Goal: Communication & Community: Participate in discussion

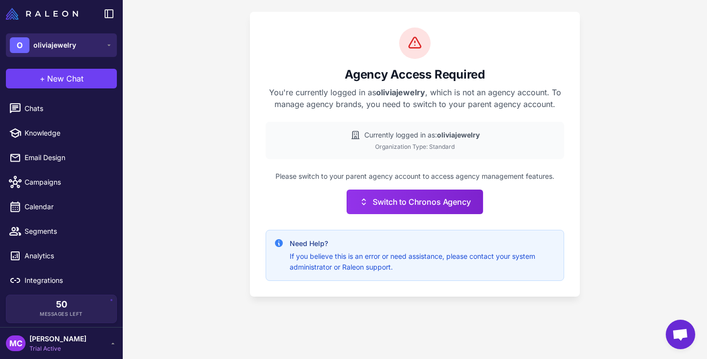
click at [91, 37] on button "O oliviajewelry" at bounding box center [61, 45] width 111 height 24
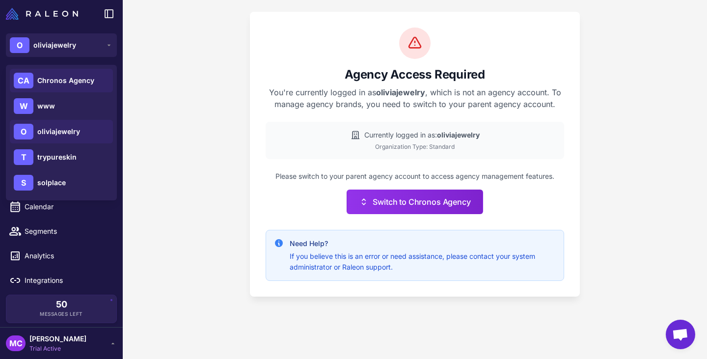
click at [57, 76] on span "Chronos Agency" at bounding box center [65, 80] width 57 height 11
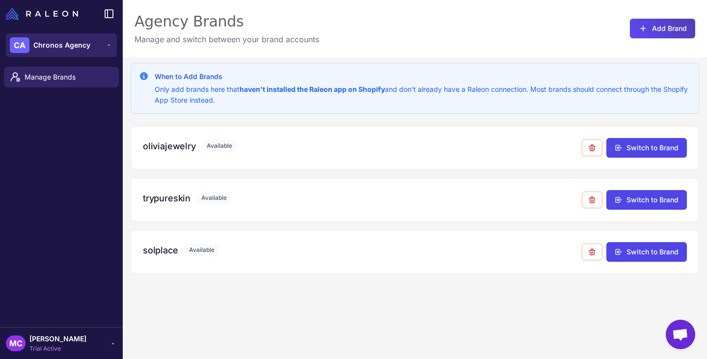
click at [87, 42] on span "Chronos Agency" at bounding box center [61, 45] width 57 height 11
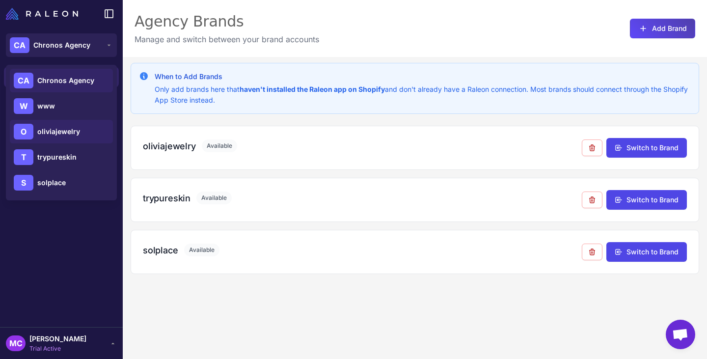
click at [79, 127] on span "oliviajewelry" at bounding box center [58, 131] width 43 height 11
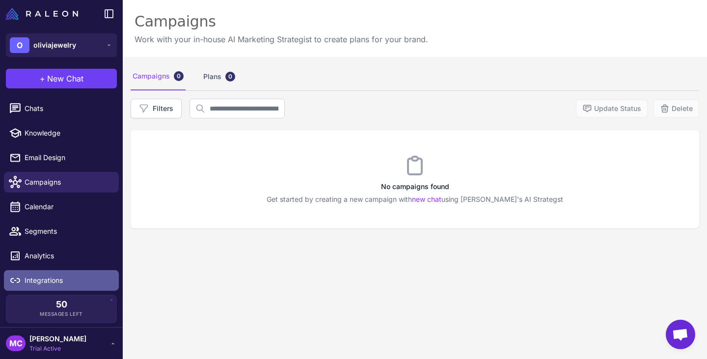
click at [50, 285] on span "Integrations" at bounding box center [68, 280] width 86 height 11
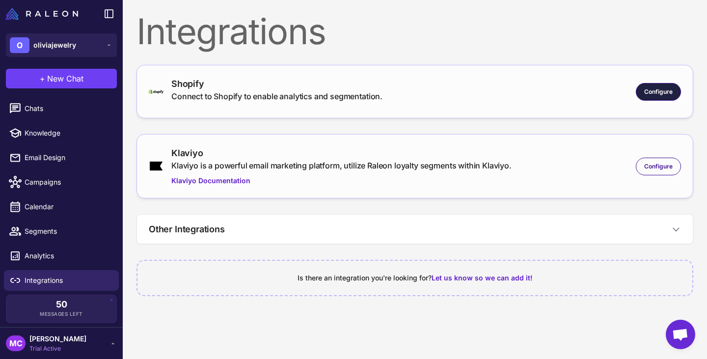
click at [665, 92] on span "Configure" at bounding box center [658, 91] width 28 height 9
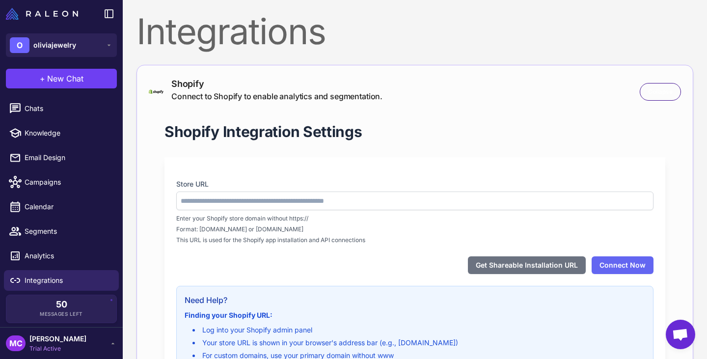
type input "**********"
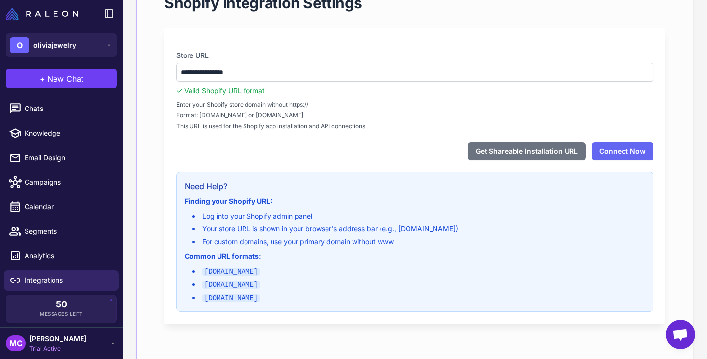
scroll to position [147, 0]
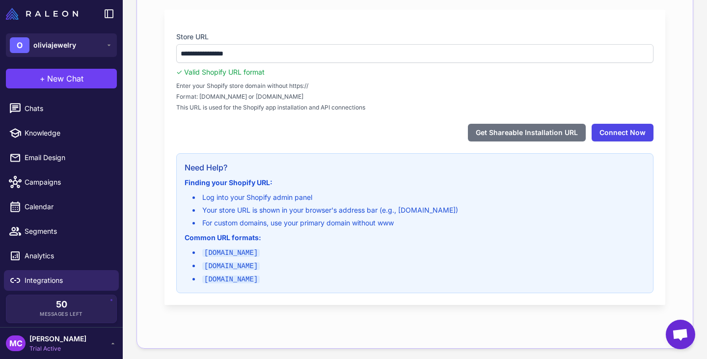
click at [630, 130] on button "Connect Now" at bounding box center [623, 133] width 62 height 18
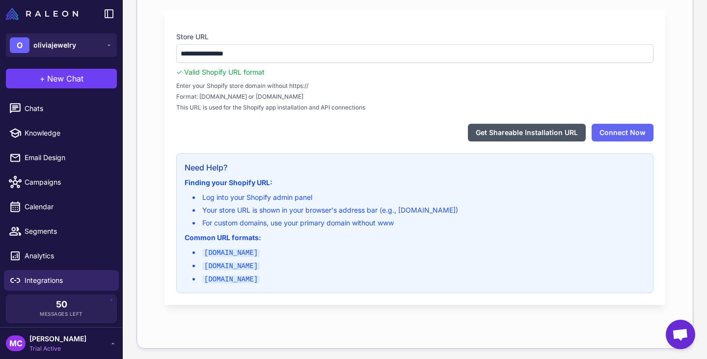
click at [505, 135] on button "Get Shareable Installation URL" at bounding box center [527, 133] width 118 height 18
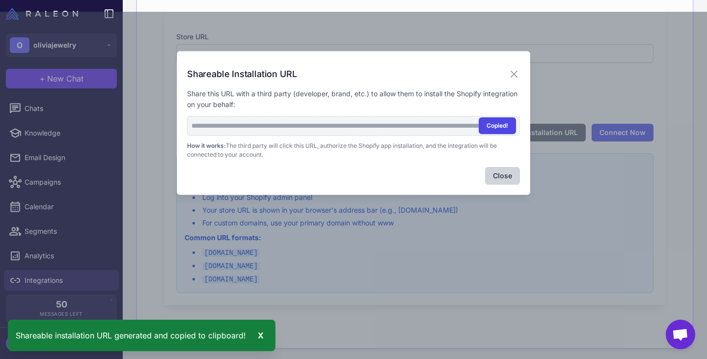
click at [496, 129] on button "Copied!" at bounding box center [497, 125] width 37 height 17
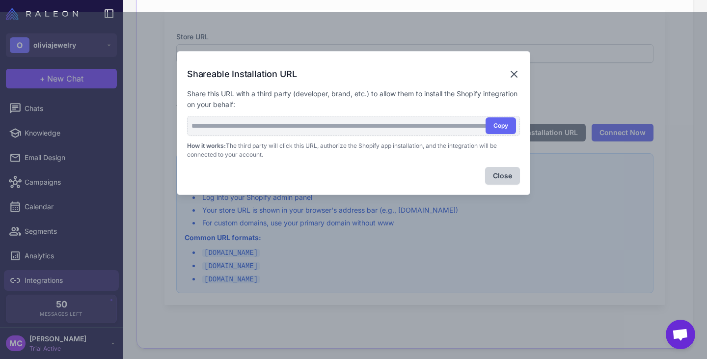
click at [513, 72] on icon at bounding box center [514, 74] width 6 height 6
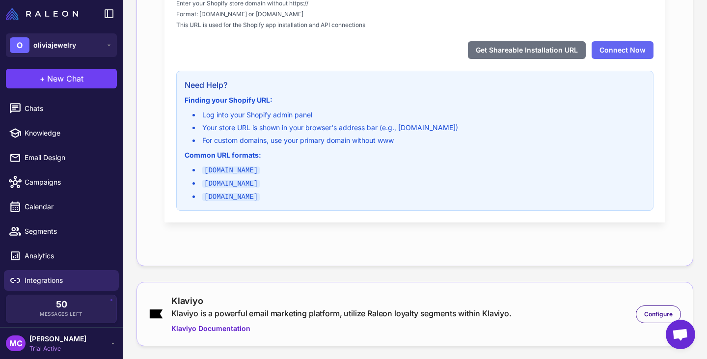
scroll to position [295, 0]
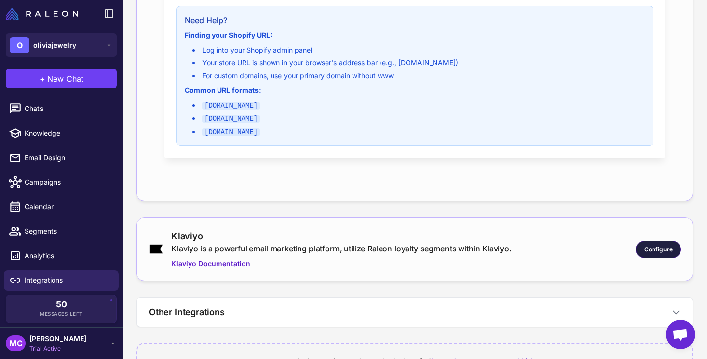
click at [647, 251] on span "Configure" at bounding box center [658, 249] width 28 height 9
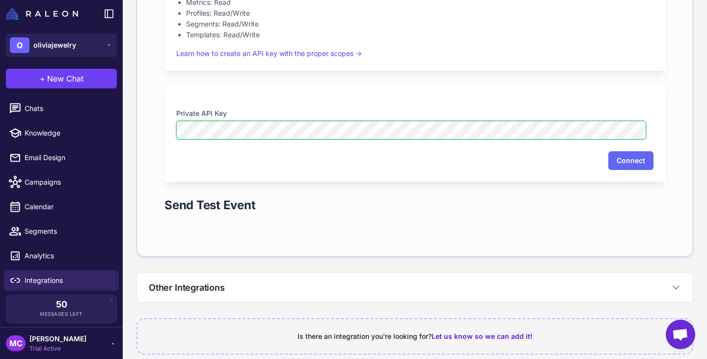
scroll to position [736, 0]
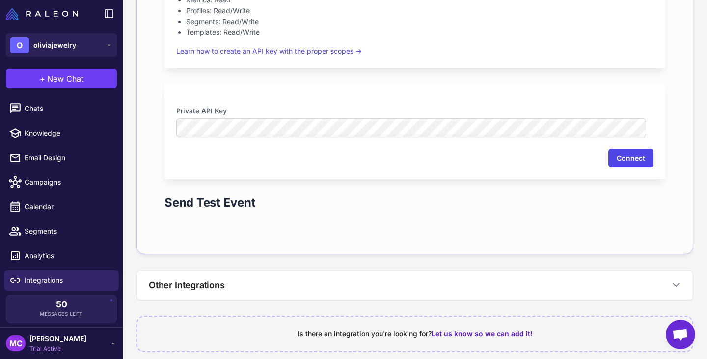
click at [612, 156] on button "Connect" at bounding box center [630, 158] width 45 height 19
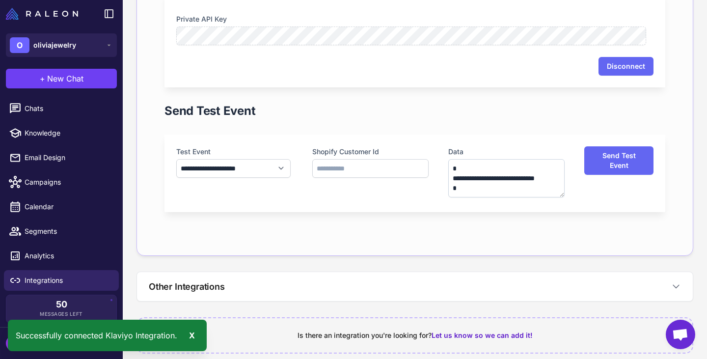
scroll to position [835, 0]
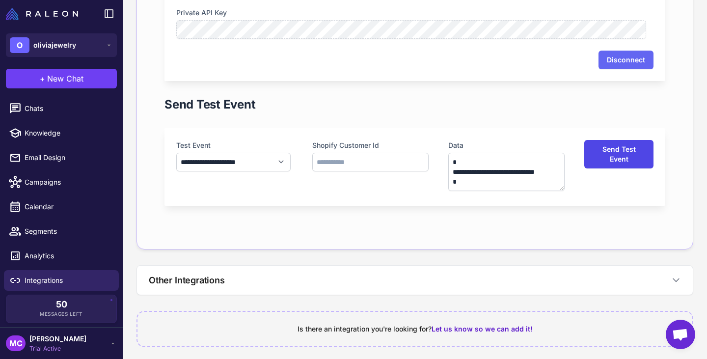
click at [608, 160] on button "Send Test Event" at bounding box center [618, 154] width 69 height 28
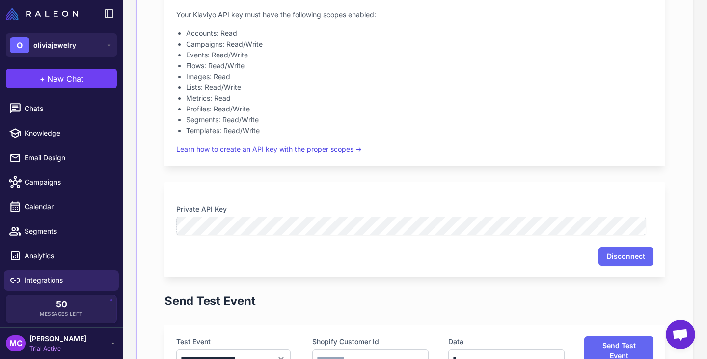
scroll to position [840, 0]
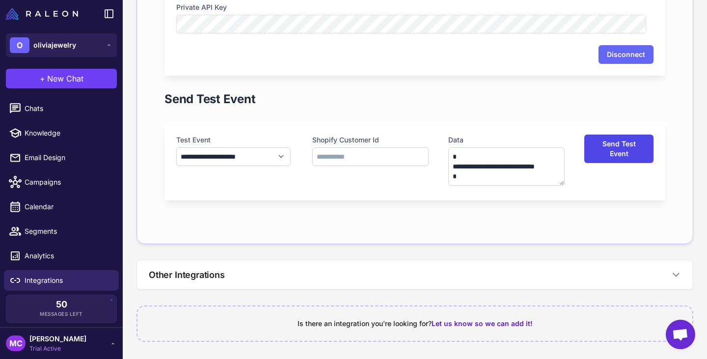
click at [611, 143] on button "Send Test Event" at bounding box center [618, 149] width 69 height 28
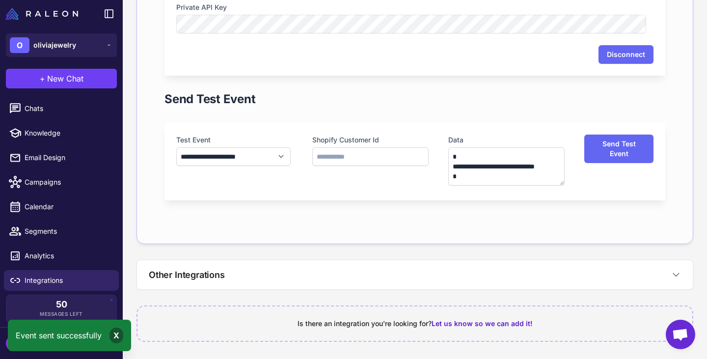
click at [116, 338] on div "X" at bounding box center [116, 335] width 14 height 16
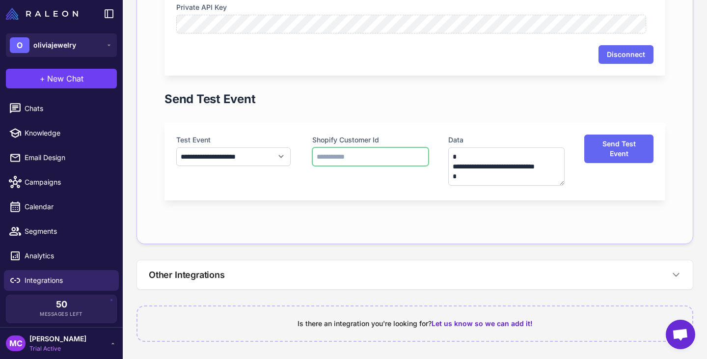
click at [362, 153] on input "text" at bounding box center [370, 156] width 116 height 19
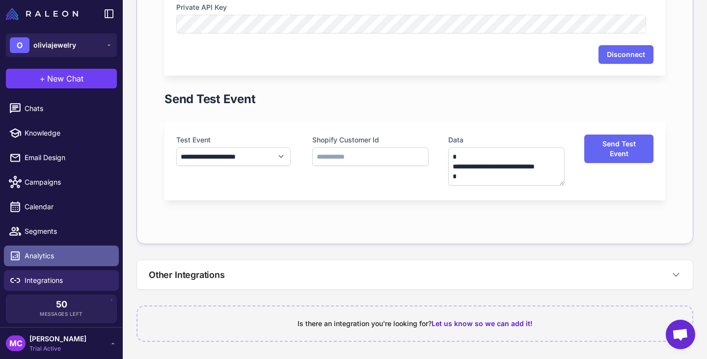
click at [62, 254] on span "Analytics" at bounding box center [68, 255] width 86 height 11
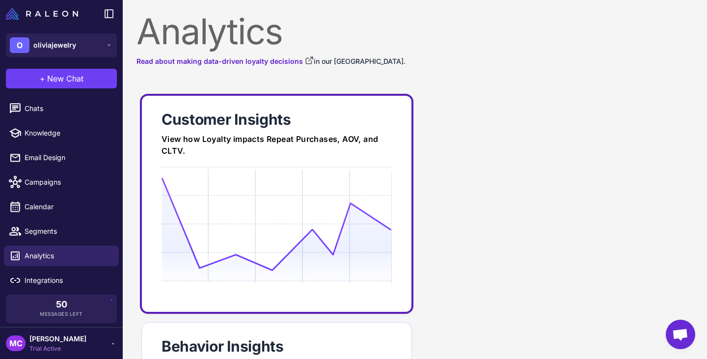
click at [255, 130] on link "Customer Insights View how Loyalty impacts Repeat Purchases, AOV, and CLTV." at bounding box center [276, 204] width 273 height 220
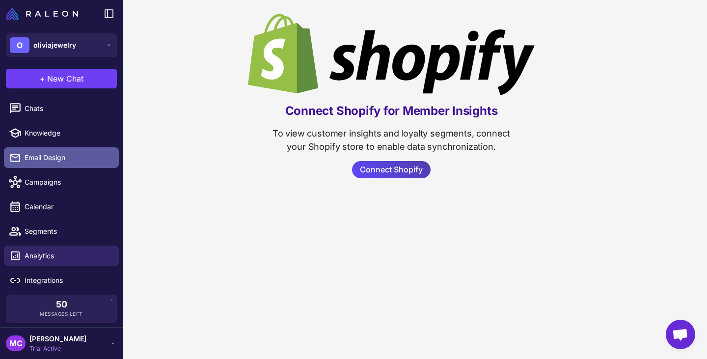
click at [60, 155] on span "Email Design" at bounding box center [68, 157] width 86 height 11
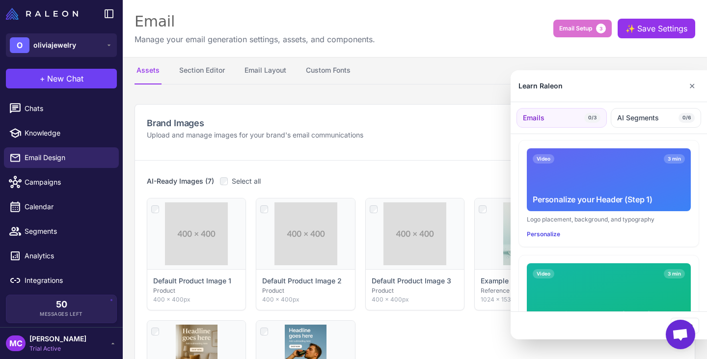
scroll to position [311, 0]
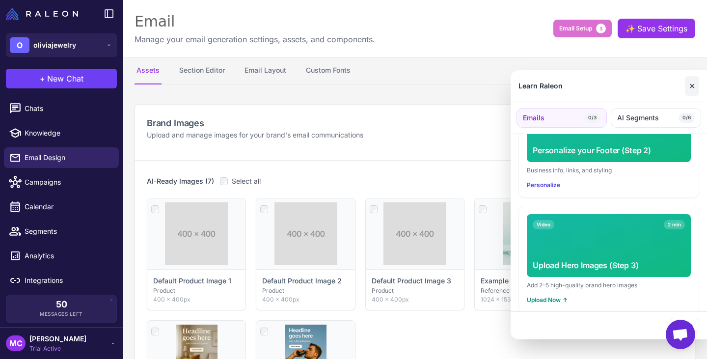
click at [690, 84] on button "✕" at bounding box center [692, 86] width 14 height 20
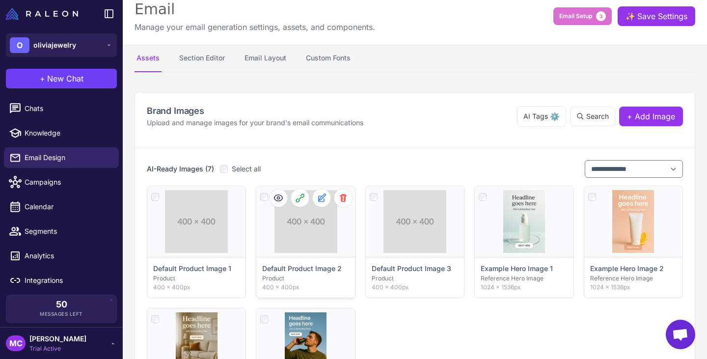
scroll to position [0, 0]
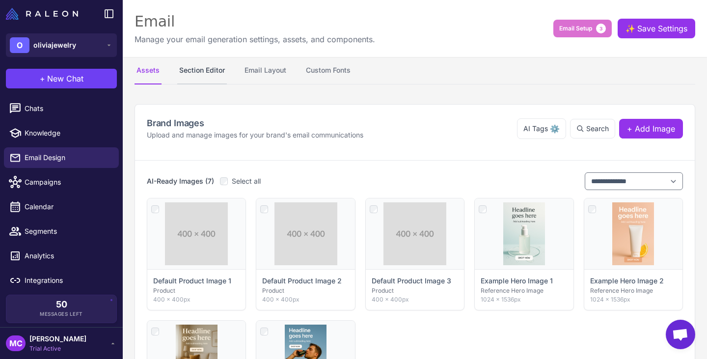
click at [208, 80] on button "Section Editor" at bounding box center [202, 70] width 50 height 27
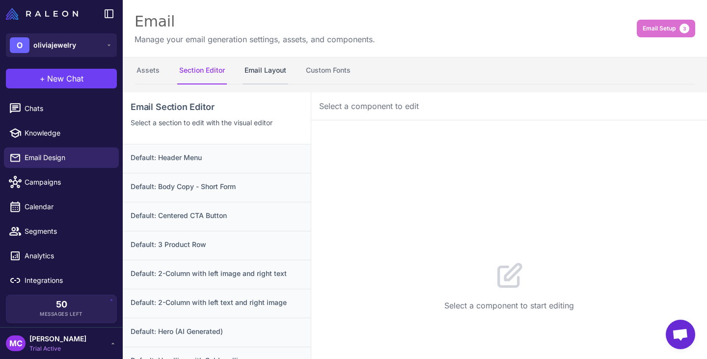
click at [266, 72] on button "Email Layout" at bounding box center [266, 70] width 46 height 27
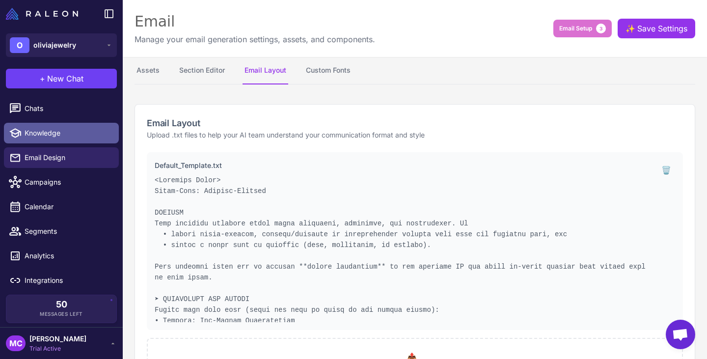
click at [46, 130] on span "Knowledge" at bounding box center [68, 133] width 86 height 11
select select
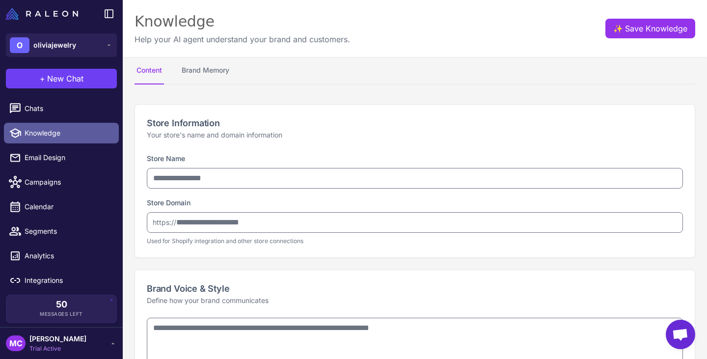
type input "**********"
type textarea "**********"
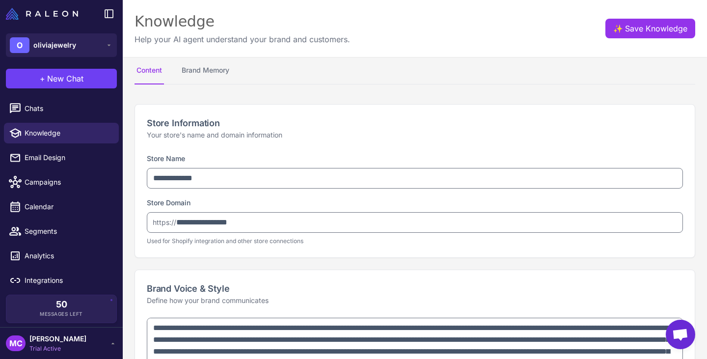
type textarea "**********"
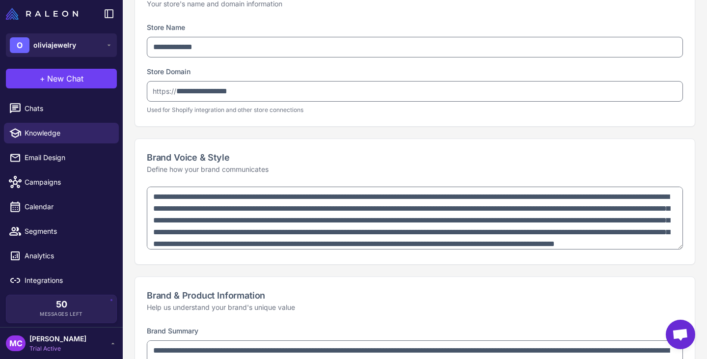
scroll to position [196, 0]
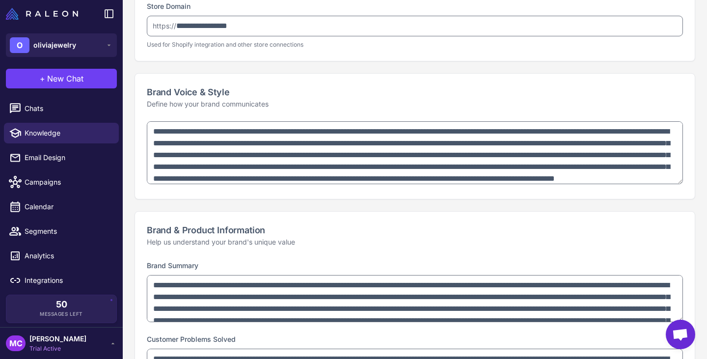
type textarea "**********"
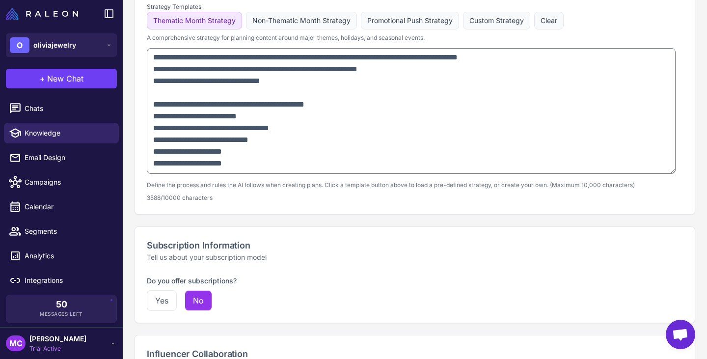
scroll to position [753, 0]
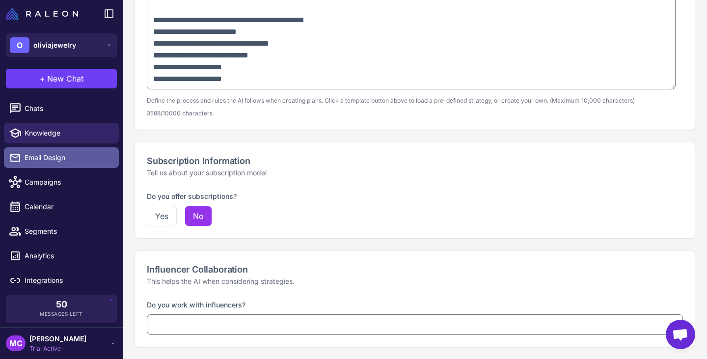
click at [55, 150] on link "Email Design" at bounding box center [61, 157] width 115 height 21
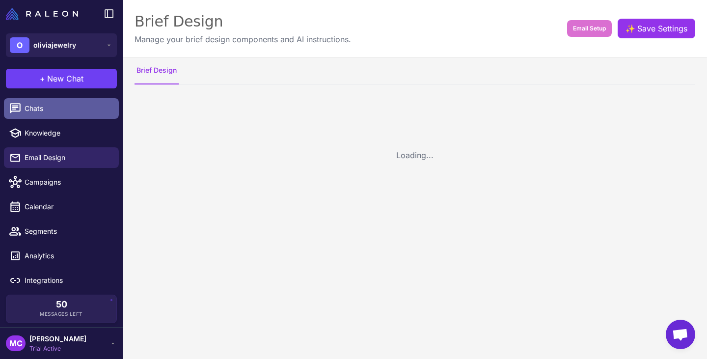
click at [44, 109] on span "Chats" at bounding box center [68, 108] width 86 height 11
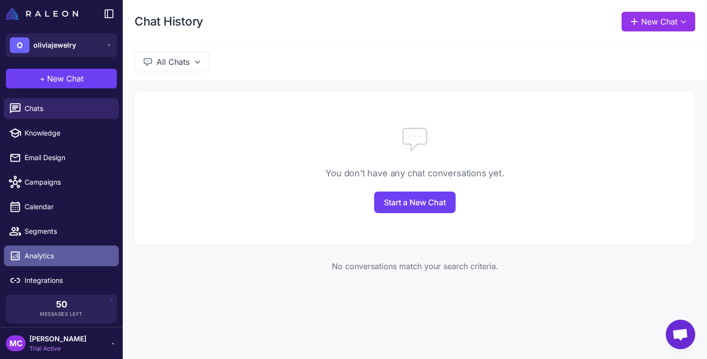
click at [60, 261] on link "Analytics" at bounding box center [61, 255] width 115 height 21
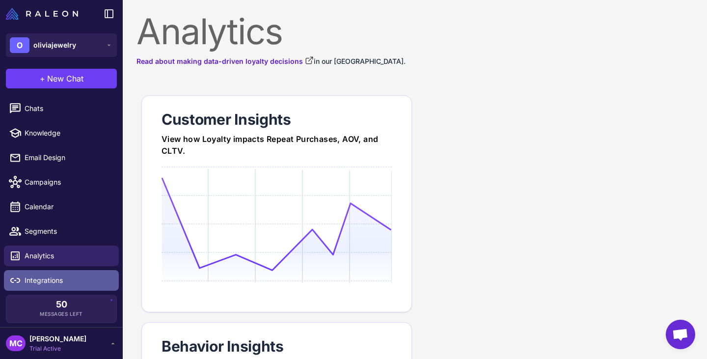
click at [59, 274] on link "Integrations" at bounding box center [61, 280] width 115 height 21
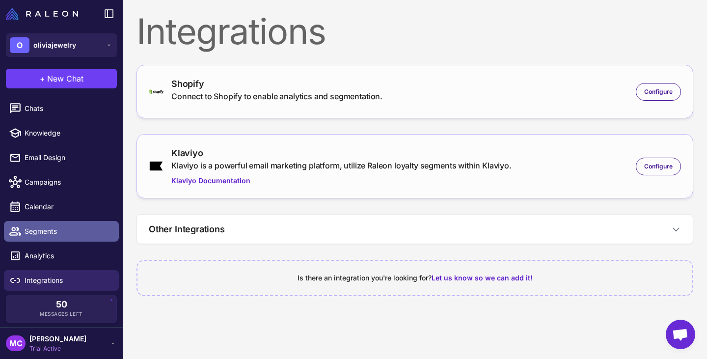
click at [54, 230] on span "Segments" at bounding box center [68, 231] width 86 height 11
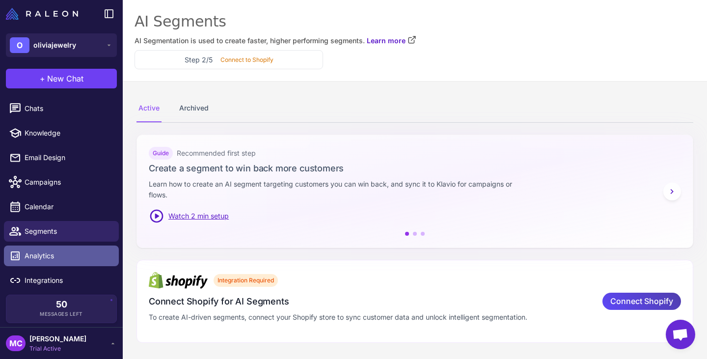
click at [70, 253] on span "Analytics" at bounding box center [68, 255] width 86 height 11
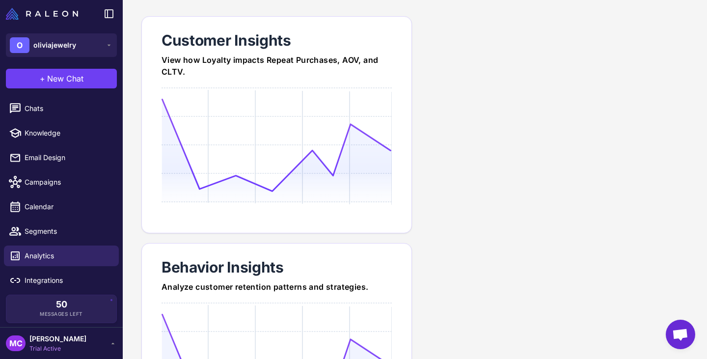
scroll to position [196, 0]
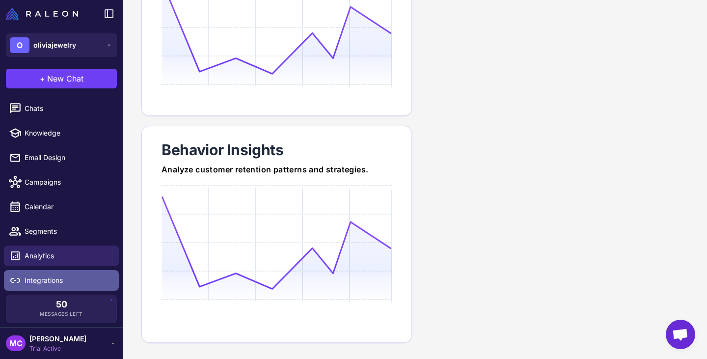
click at [48, 276] on span "Integrations" at bounding box center [68, 280] width 86 height 11
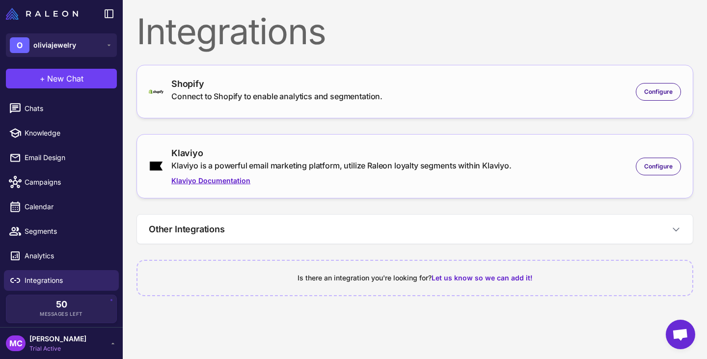
click at [405, 182] on link "Klaviyo Documentation" at bounding box center [341, 180] width 340 height 11
click at [663, 150] on div "Klaviyo Klaviyo is a powerful email marketing platform, utilize Raleon loyalty …" at bounding box center [415, 166] width 532 height 40
click at [659, 163] on span "Configure" at bounding box center [658, 166] width 28 height 9
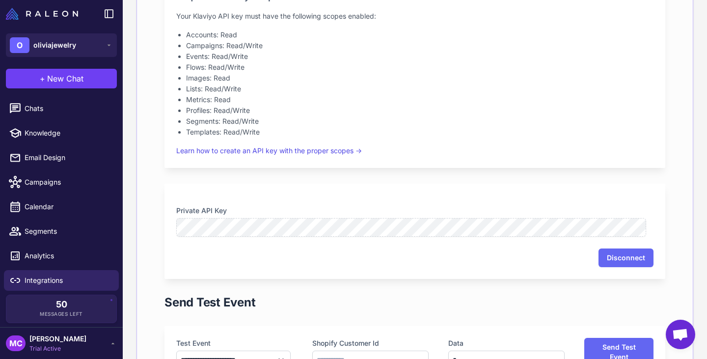
scroll to position [414, 0]
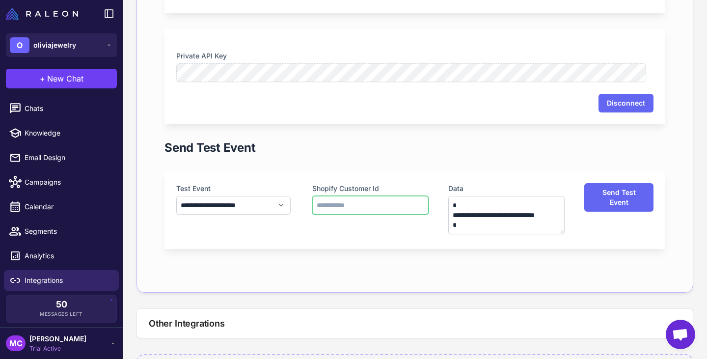
click at [393, 210] on input "text" at bounding box center [370, 205] width 116 height 19
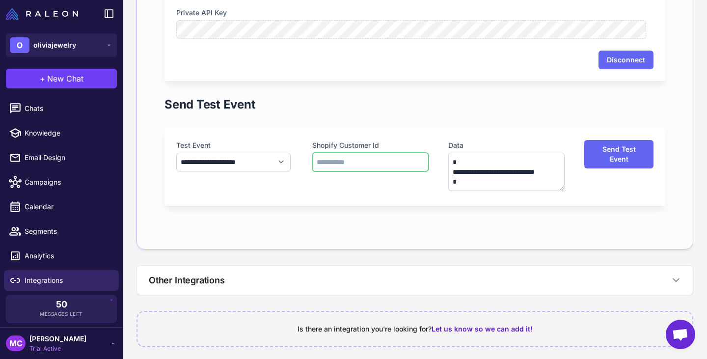
scroll to position [463, 0]
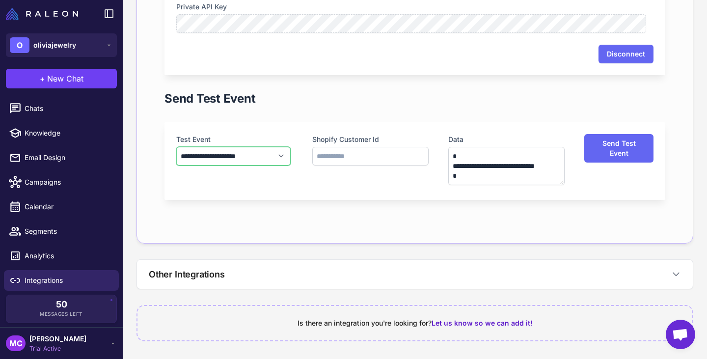
click at [271, 159] on select "**********" at bounding box center [233, 156] width 114 height 19
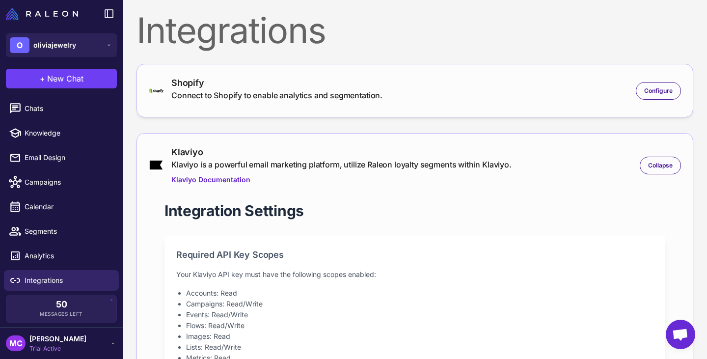
scroll to position [0, 0]
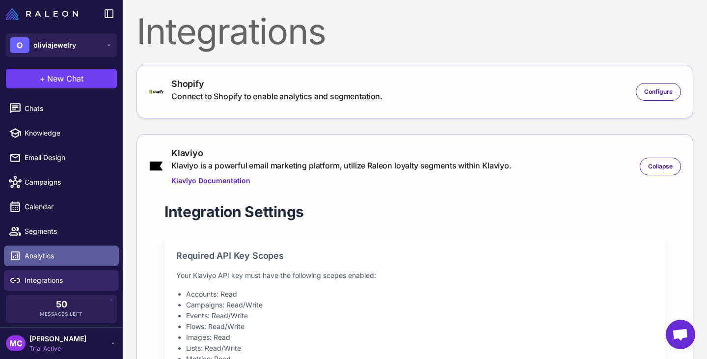
click at [56, 257] on span "Analytics" at bounding box center [68, 255] width 86 height 11
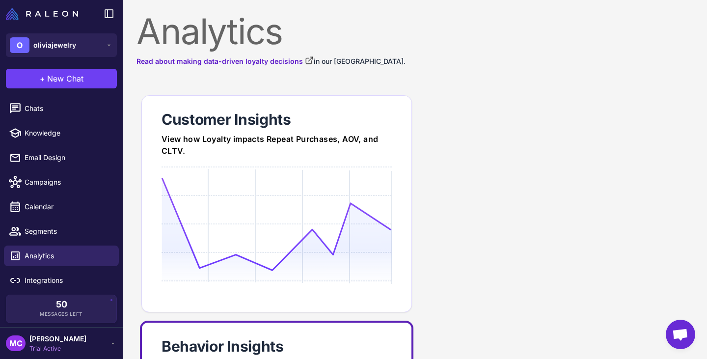
scroll to position [209, 0]
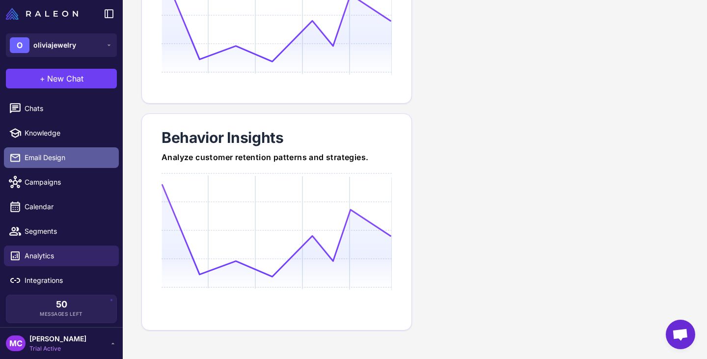
click at [62, 159] on span "Email Design" at bounding box center [68, 157] width 86 height 11
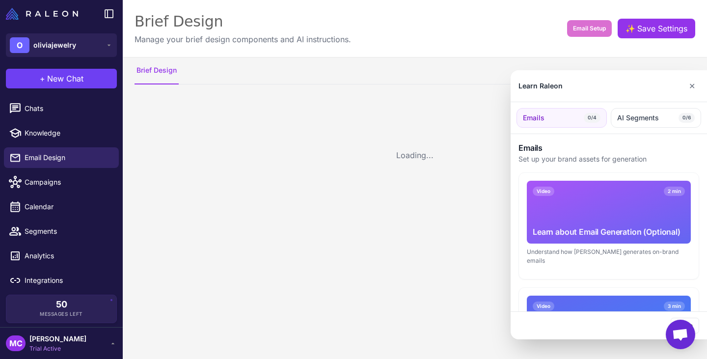
click at [48, 184] on div at bounding box center [353, 179] width 707 height 359
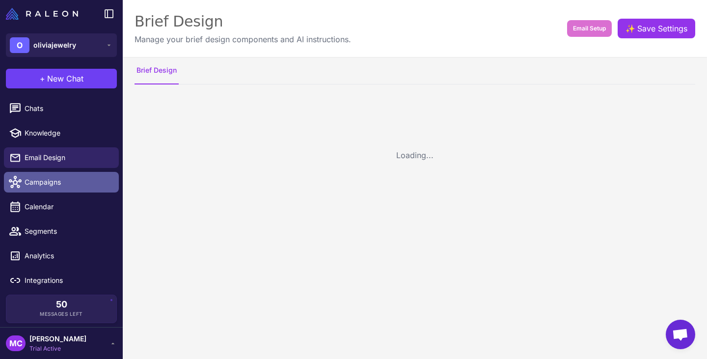
click at [49, 185] on span "Campaigns" at bounding box center [68, 182] width 86 height 11
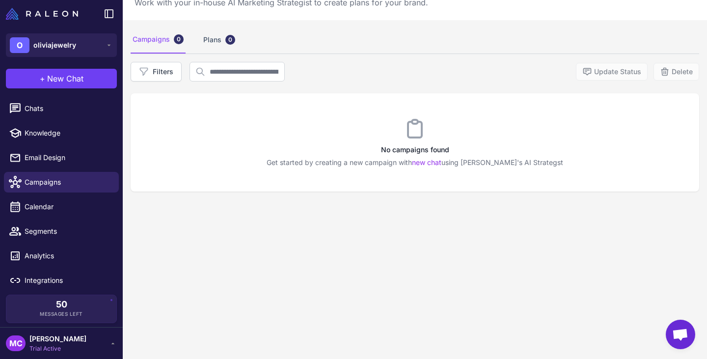
scroll to position [57, 0]
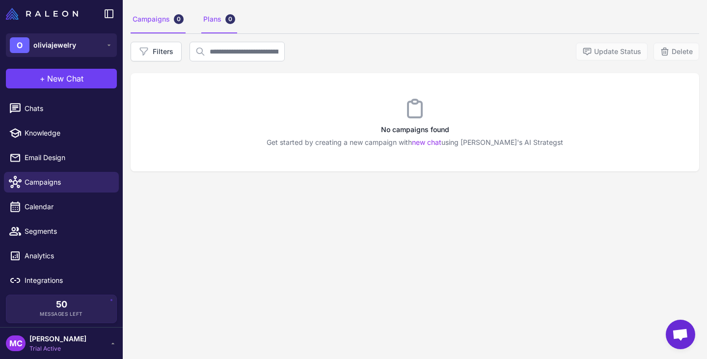
click at [225, 24] on div "Plans 0" at bounding box center [219, 19] width 36 height 27
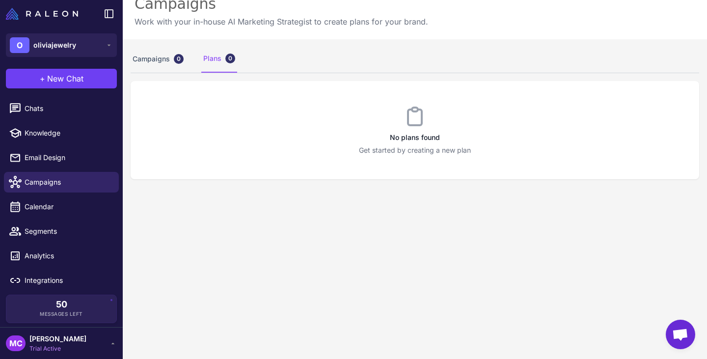
scroll to position [0, 0]
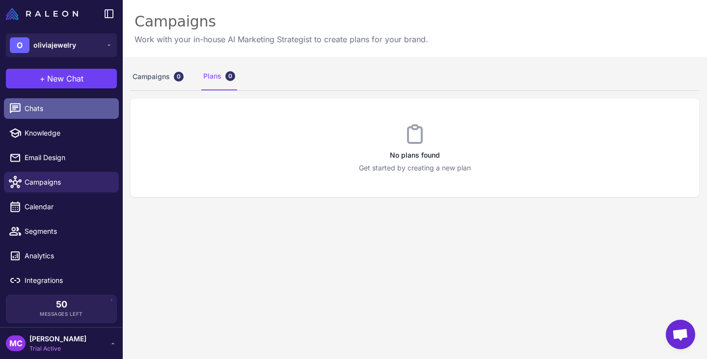
click at [64, 110] on span "Chats" at bounding box center [68, 108] width 86 height 11
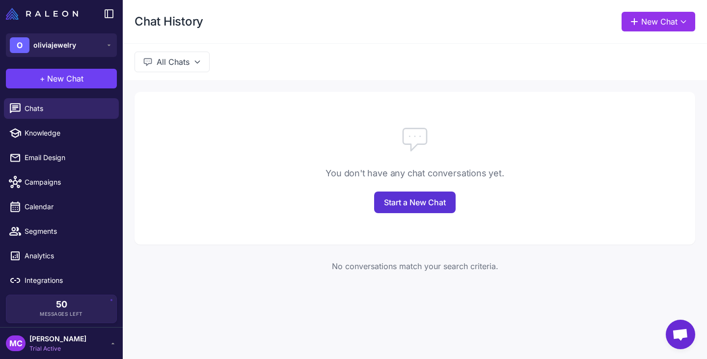
click at [432, 194] on link "Start a New Chat" at bounding box center [414, 202] width 81 height 22
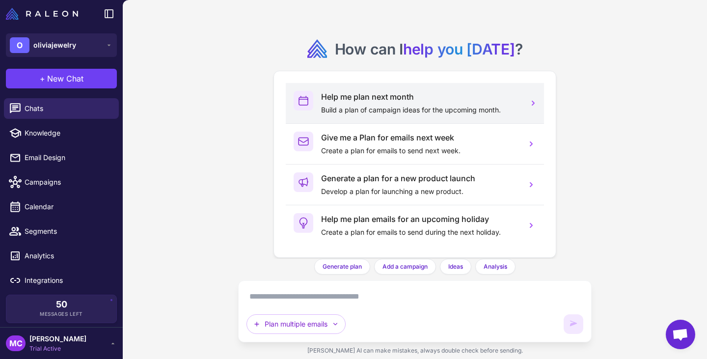
click at [367, 105] on p "Build a plan of campaign ideas for the upcoming month." at bounding box center [419, 110] width 197 height 11
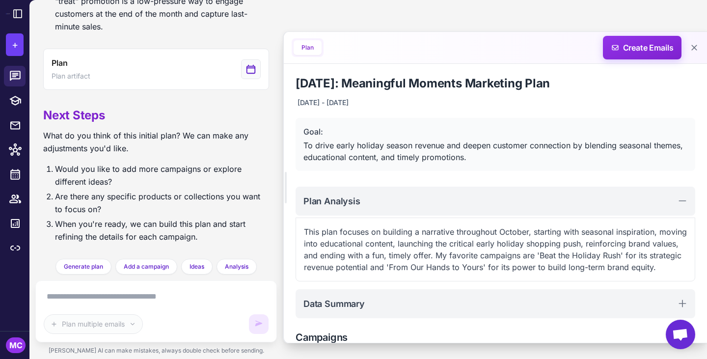
scroll to position [762, 0]
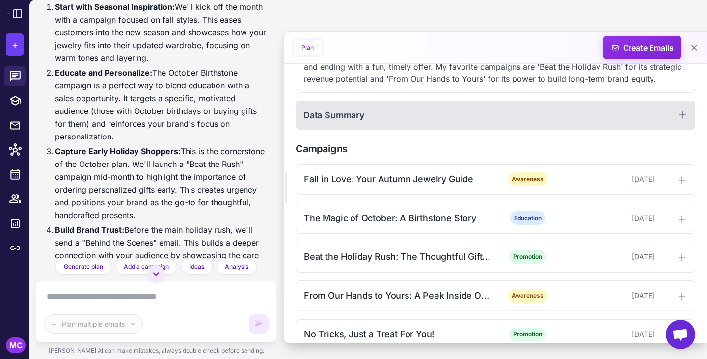
scroll to position [219, 0]
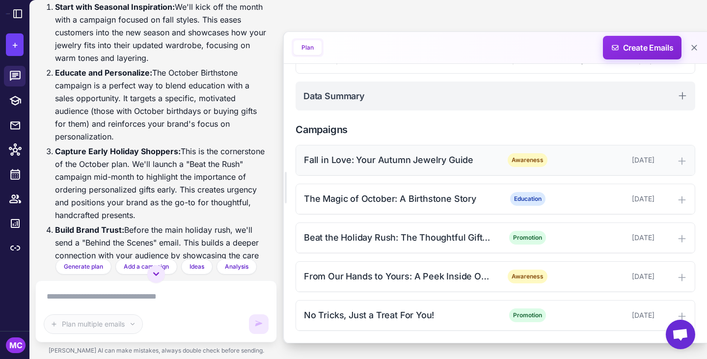
click at [429, 162] on div "Fall in Love: Your Autumn Jewelry Guide" at bounding box center [398, 159] width 189 height 13
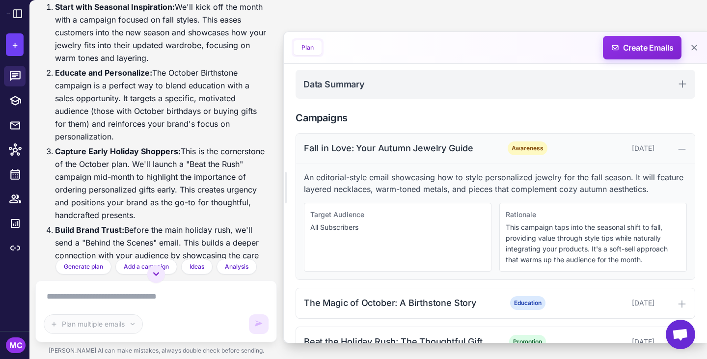
click at [429, 155] on div "Fall in Love: Your Autumn Jewelry Guide" at bounding box center [398, 147] width 189 height 13
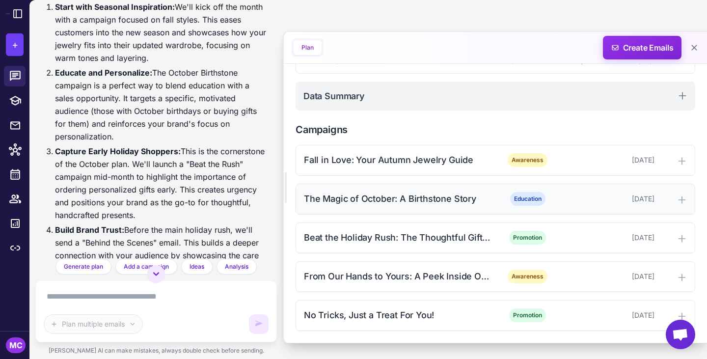
click at [399, 198] on div "The Magic of October: A Birthstone Story" at bounding box center [398, 198] width 189 height 13
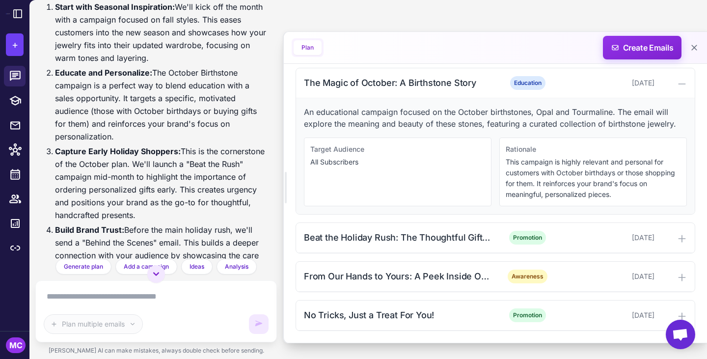
scroll to position [335, 0]
click at [377, 232] on div "Beat the Holiday Rush: The Thoughtful Gifter's Head Start" at bounding box center [398, 237] width 189 height 13
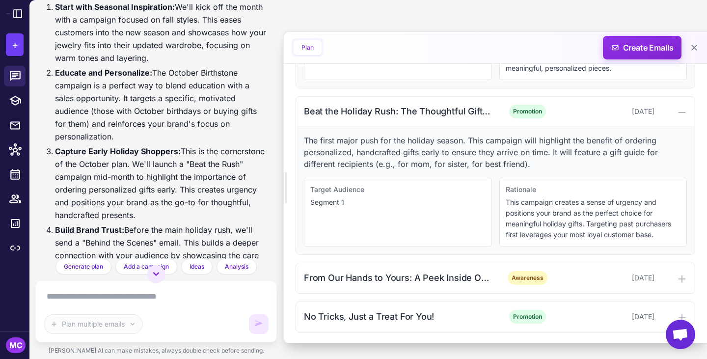
scroll to position [463, 0]
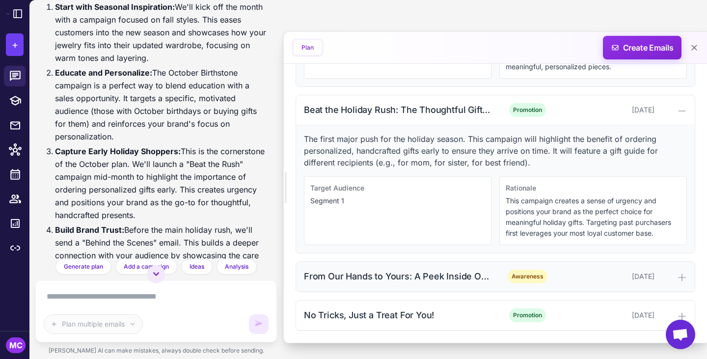
click at [372, 274] on div "From Our Hands to Yours: A Peek Inside Our Studio" at bounding box center [398, 276] width 189 height 13
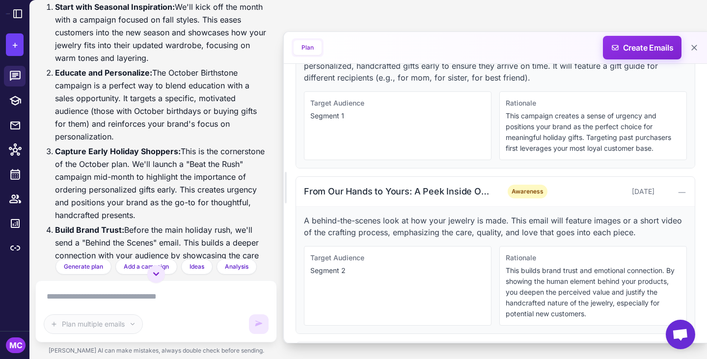
scroll to position [590, 0]
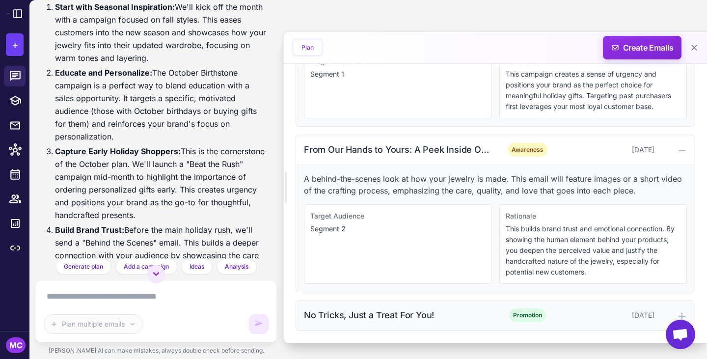
click at [345, 315] on div "No Tricks, Just a Treat For You!" at bounding box center [398, 314] width 189 height 13
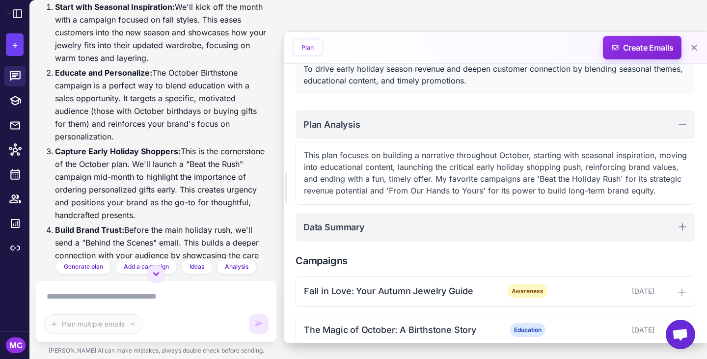
scroll to position [0, 0]
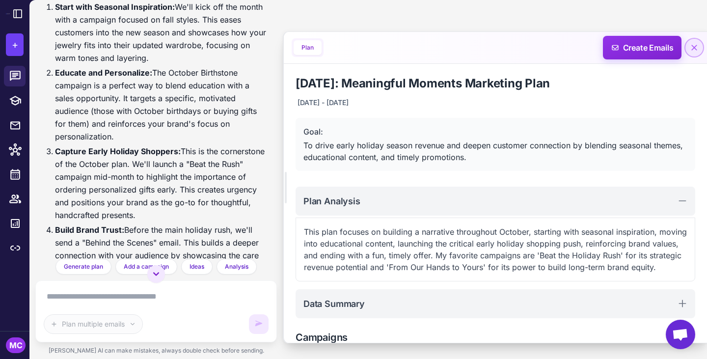
click at [692, 51] on icon at bounding box center [694, 48] width 10 height 10
